Goal: Use online tool/utility: Utilize a website feature to perform a specific function

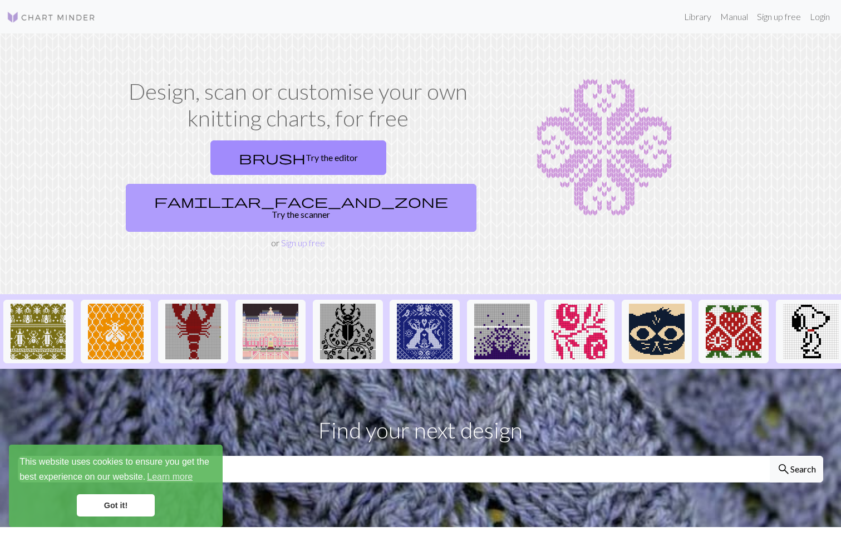
click at [378, 184] on link "familiar_face_and_zone Try the scanner" at bounding box center [301, 208] width 351 height 48
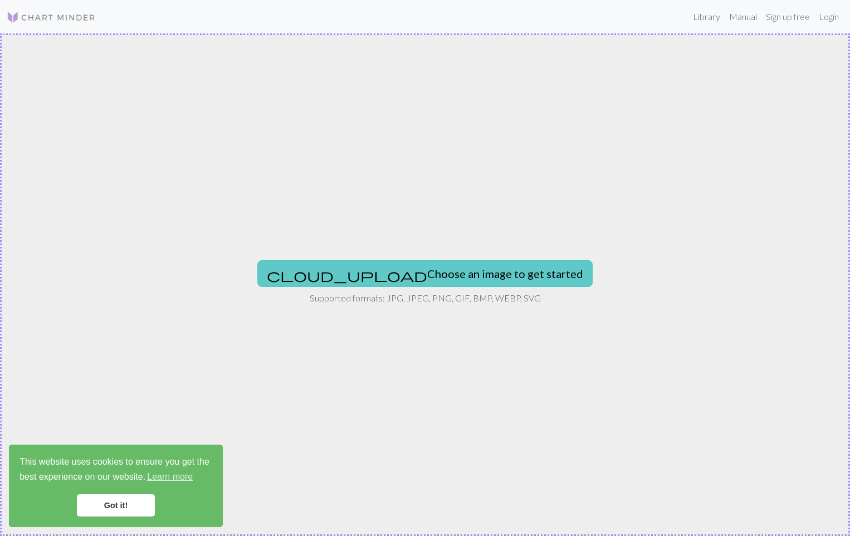
click at [412, 277] on button "cloud_upload Choose an image to get started" at bounding box center [424, 273] width 335 height 27
click at [414, 272] on button "cloud_upload Choose an image to get started" at bounding box center [424, 273] width 335 height 27
type input "C:\fakepath\Ironman toyota.png"
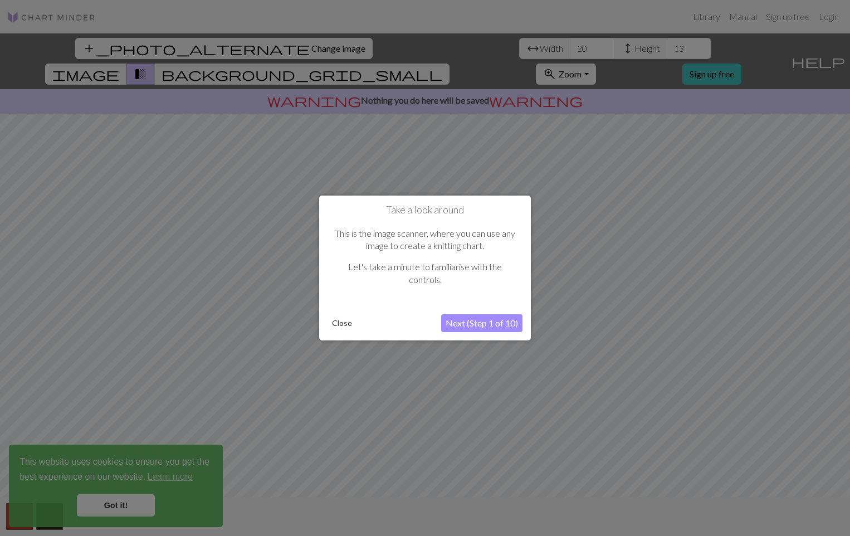
click at [481, 324] on button "Next (Step 1 of 10)" at bounding box center [481, 323] width 81 height 18
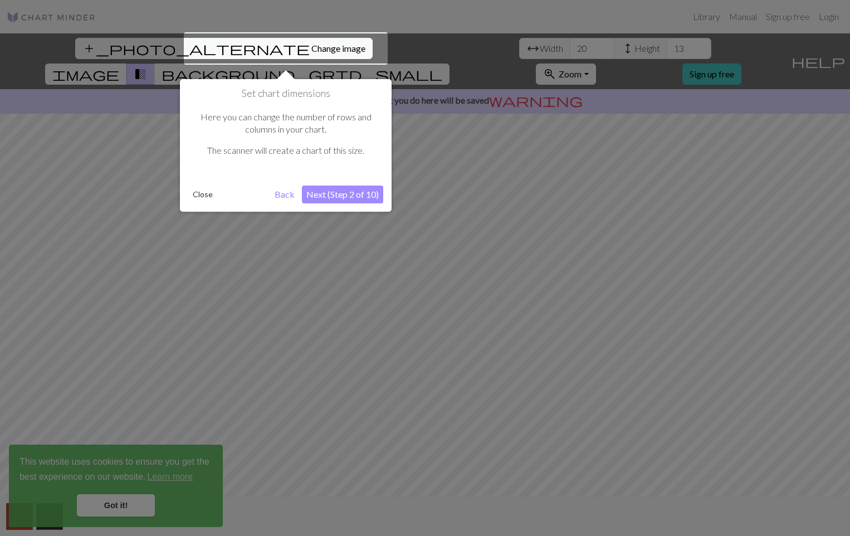
click at [357, 191] on button "Next (Step 2 of 10)" at bounding box center [342, 194] width 81 height 18
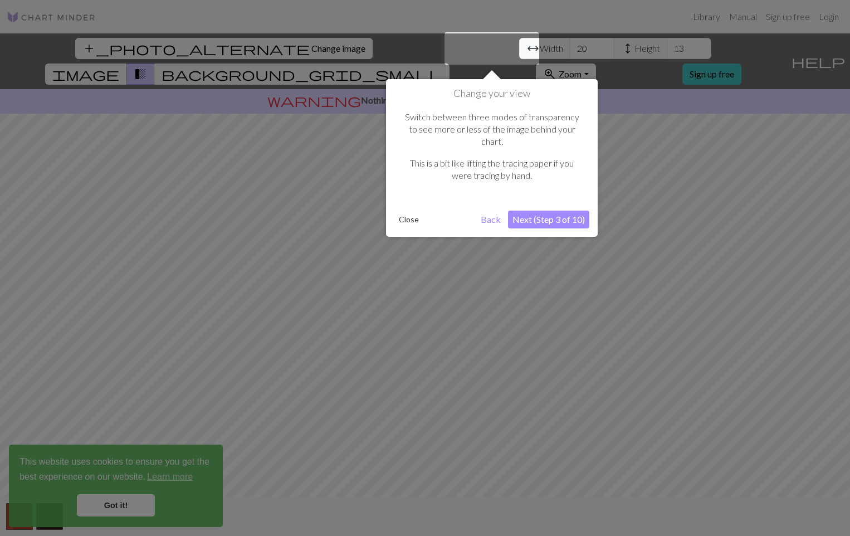
click at [491, 212] on button "Back" at bounding box center [490, 219] width 29 height 18
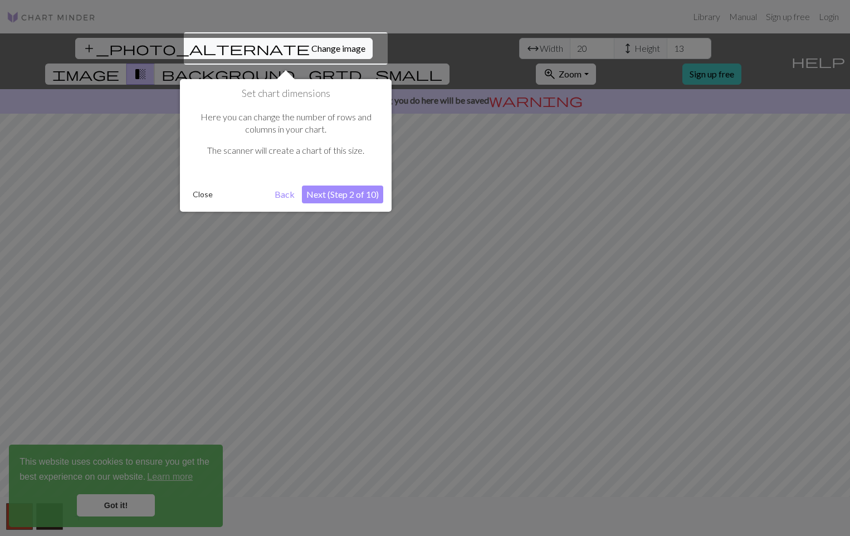
click at [362, 197] on button "Next (Step 2 of 10)" at bounding box center [342, 194] width 81 height 18
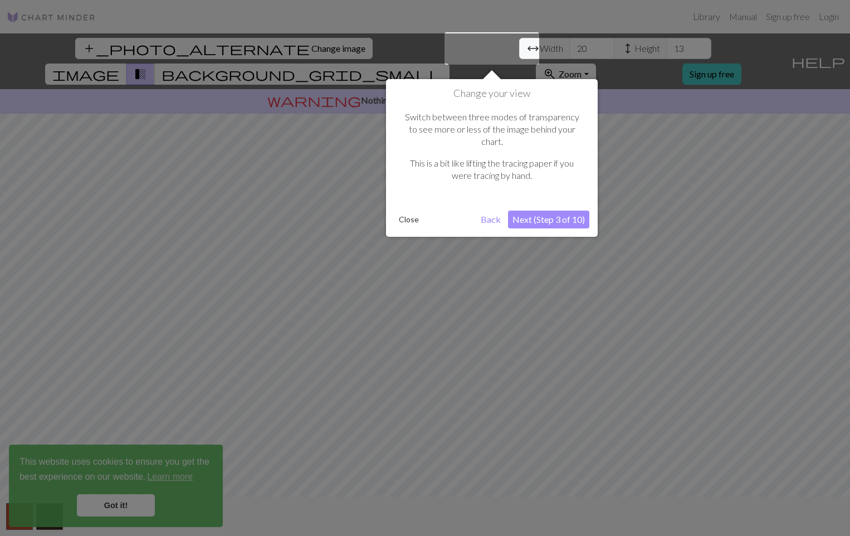
click at [553, 210] on button "Next (Step 3 of 10)" at bounding box center [548, 219] width 81 height 18
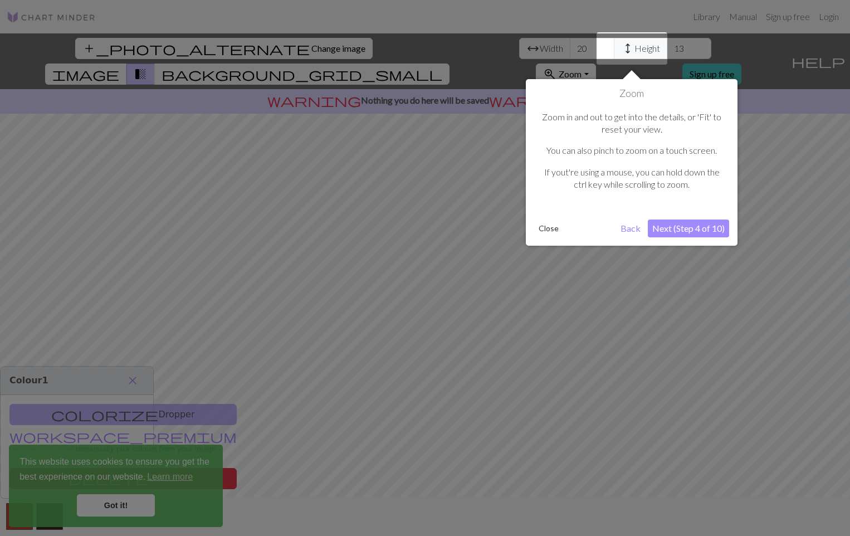
click at [692, 230] on button "Next (Step 4 of 10)" at bounding box center [688, 228] width 81 height 18
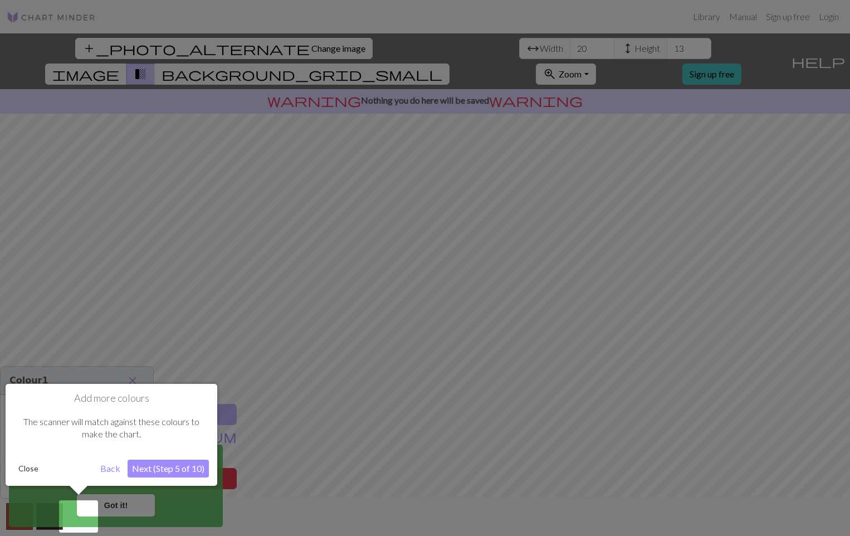
click at [146, 472] on button "Next (Step 5 of 10)" at bounding box center [168, 468] width 81 height 18
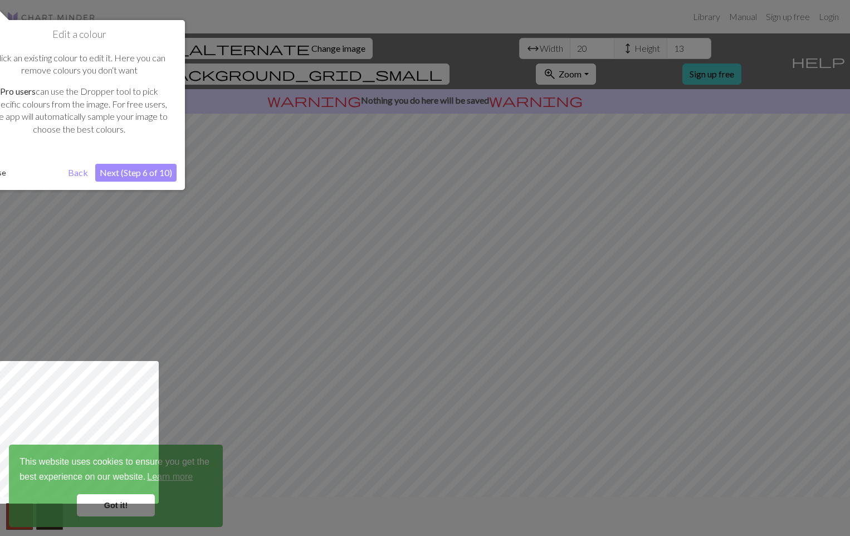
click at [112, 168] on button "Next (Step 6 of 10)" at bounding box center [135, 173] width 81 height 18
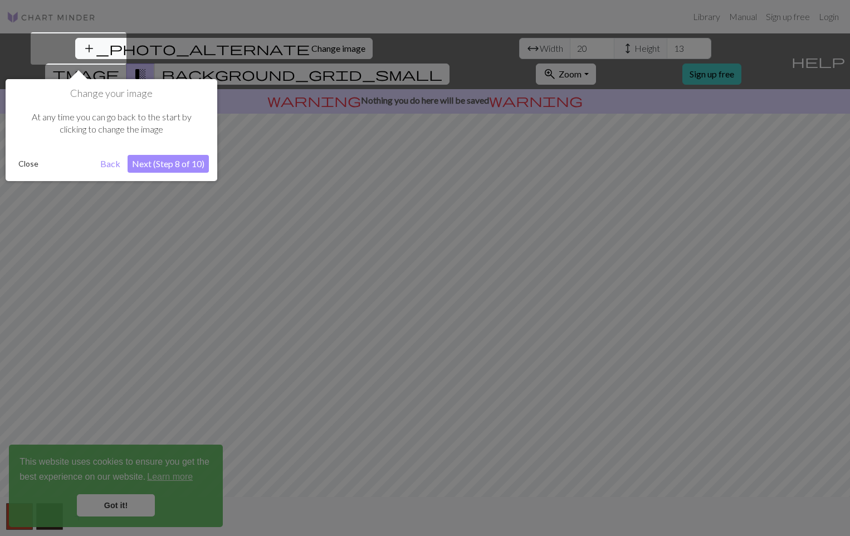
click at [157, 169] on button "Next (Step 8 of 10)" at bounding box center [168, 164] width 81 height 18
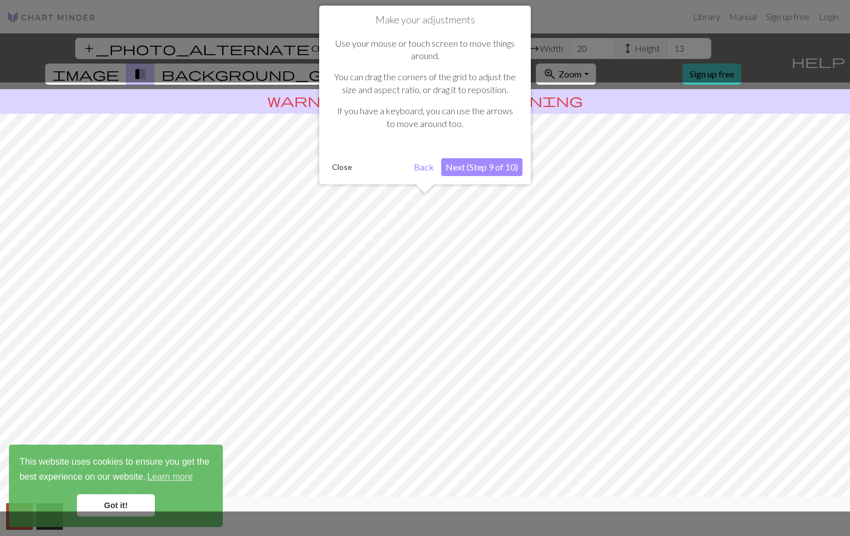
click at [493, 168] on button "Next (Step 9 of 10)" at bounding box center [481, 167] width 81 height 18
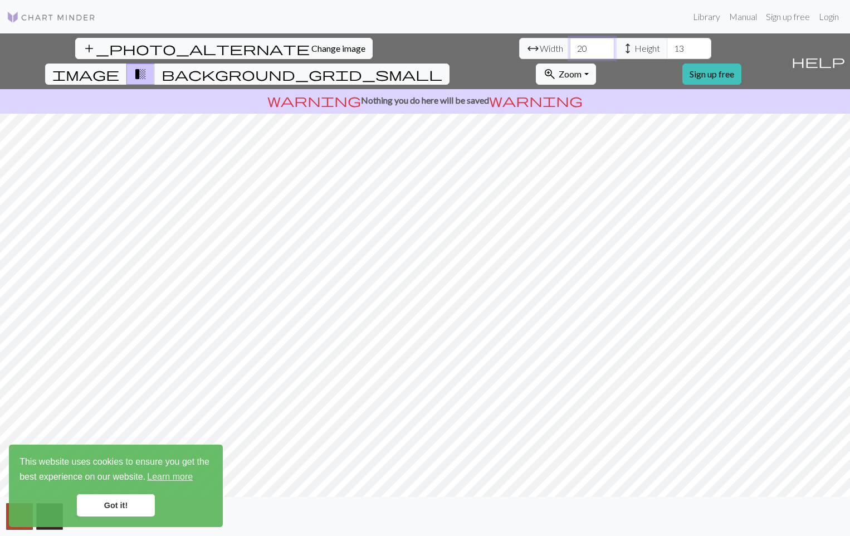
click at [570, 48] on input "20" at bounding box center [592, 48] width 45 height 21
type input "2"
type input "993"
click at [666, 48] on input "13" at bounding box center [688, 48] width 45 height 21
type input "1"
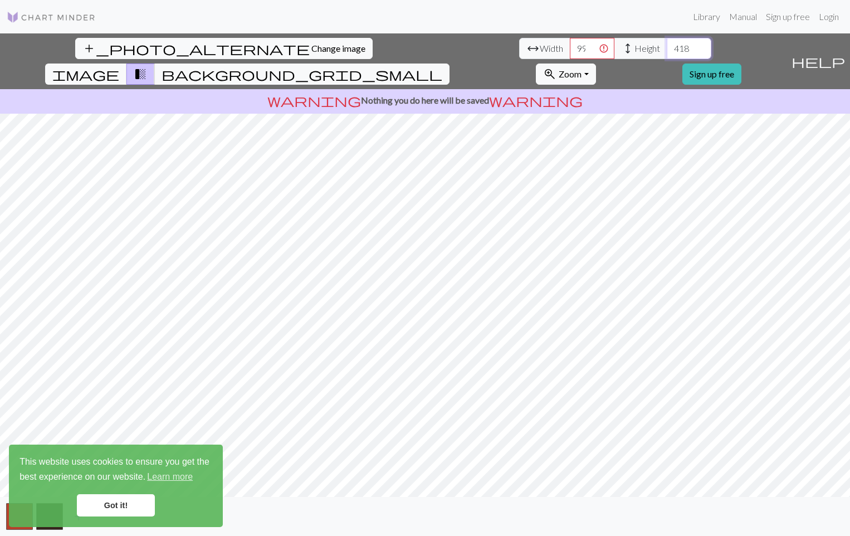
type input "418"
click at [570, 47] on input "993" at bounding box center [592, 48] width 45 height 21
click at [570, 51] on input "993" at bounding box center [592, 48] width 45 height 21
click at [570, 48] on input "993" at bounding box center [592, 48] width 45 height 21
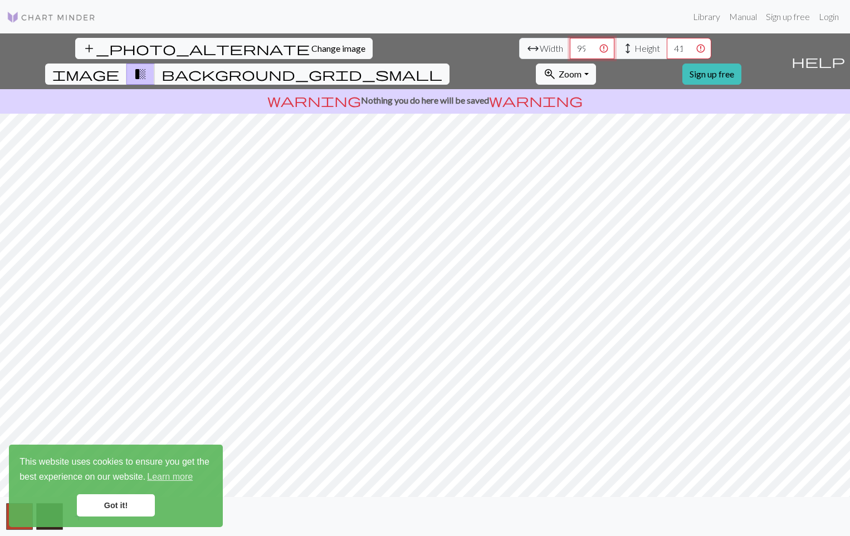
click at [570, 48] on input "993" at bounding box center [592, 48] width 45 height 21
click at [442, 66] on span "background_grid_small" at bounding box center [301, 74] width 281 height 16
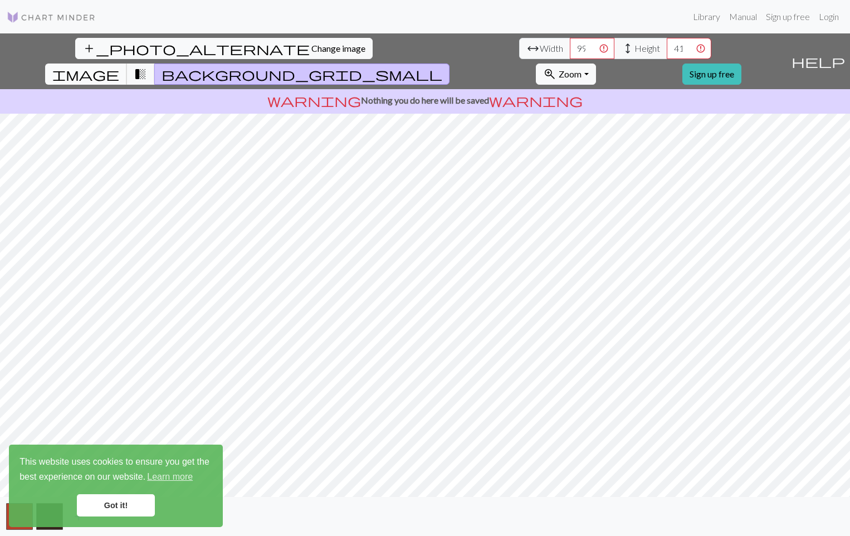
click at [119, 66] on span "image" at bounding box center [85, 74] width 67 height 16
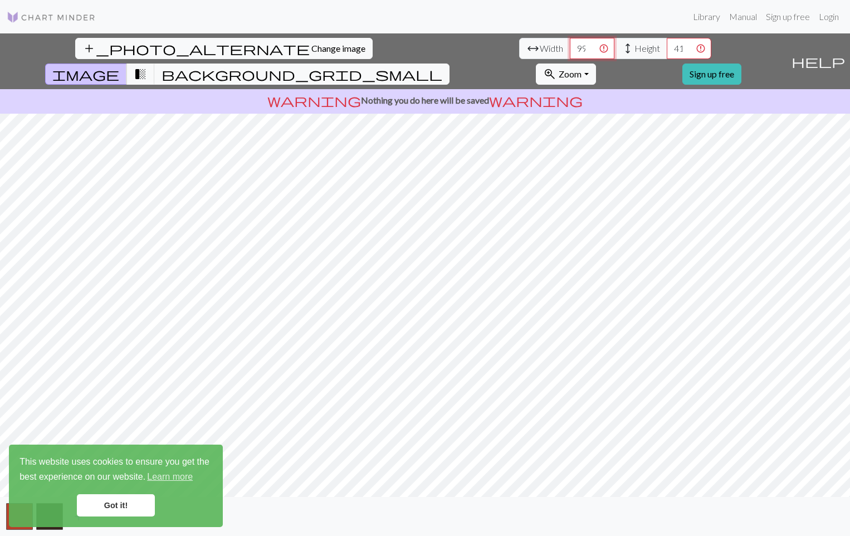
click at [570, 50] on input "992" at bounding box center [592, 48] width 45 height 21
click at [570, 51] on input "992" at bounding box center [592, 48] width 45 height 21
click at [570, 49] on input "992" at bounding box center [592, 48] width 45 height 21
click at [540, 50] on span "Width" at bounding box center [551, 48] width 23 height 13
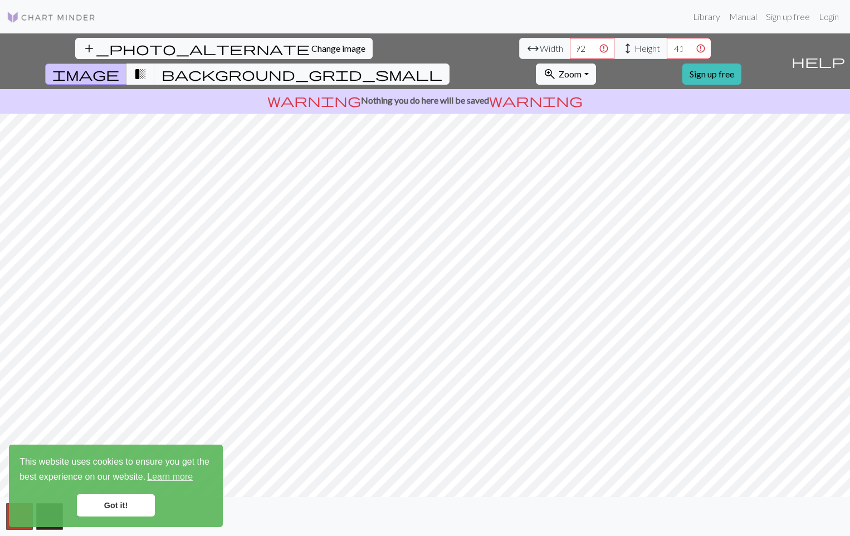
scroll to position [0, 0]
click at [570, 50] on input "992" at bounding box center [592, 48] width 45 height 21
type input "9"
type input "1"
type input "2"
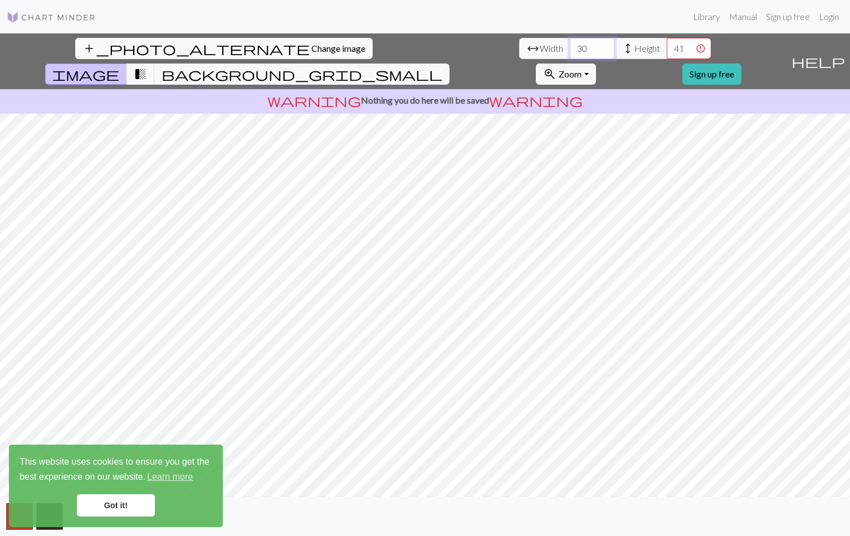
type input "3"
type input "4"
type input "300"
click at [666, 48] on input "418" at bounding box center [688, 48] width 45 height 21
click at [666, 49] on input "48" at bounding box center [688, 48] width 45 height 21
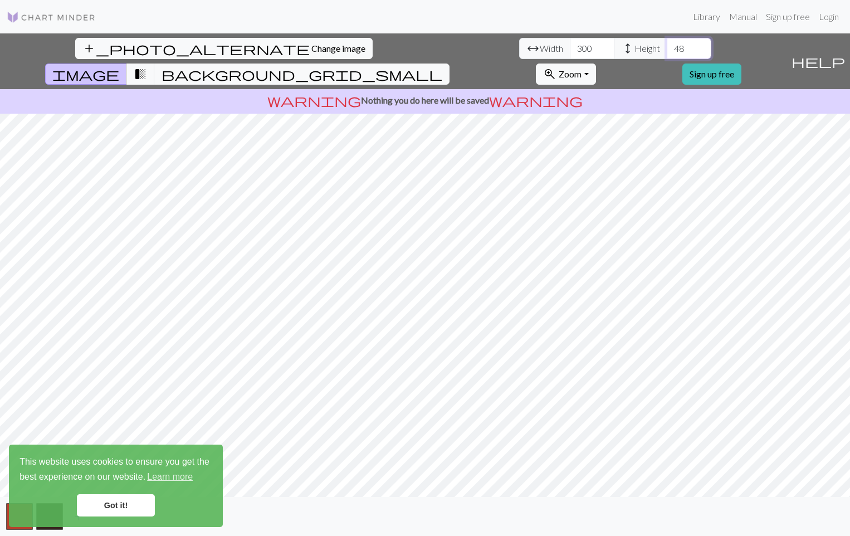
type input "4"
type input "150"
click at [147, 66] on span "transition_fade" at bounding box center [140, 74] width 13 height 16
click at [119, 66] on span "image" at bounding box center [85, 74] width 67 height 16
click at [122, 504] on link "Got it!" at bounding box center [116, 505] width 78 height 22
